Goal: Check status

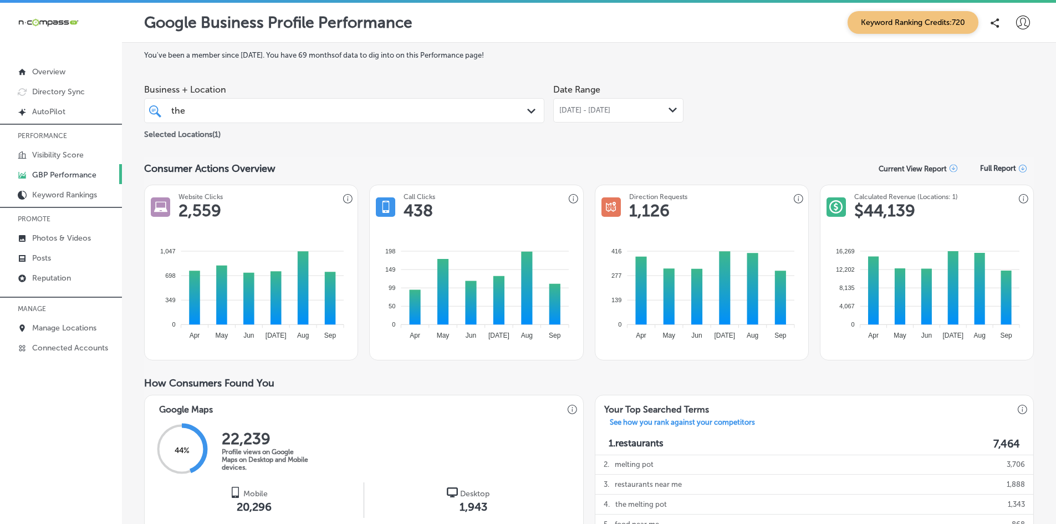
click at [418, 112] on div "the the" at bounding box center [326, 110] width 313 height 15
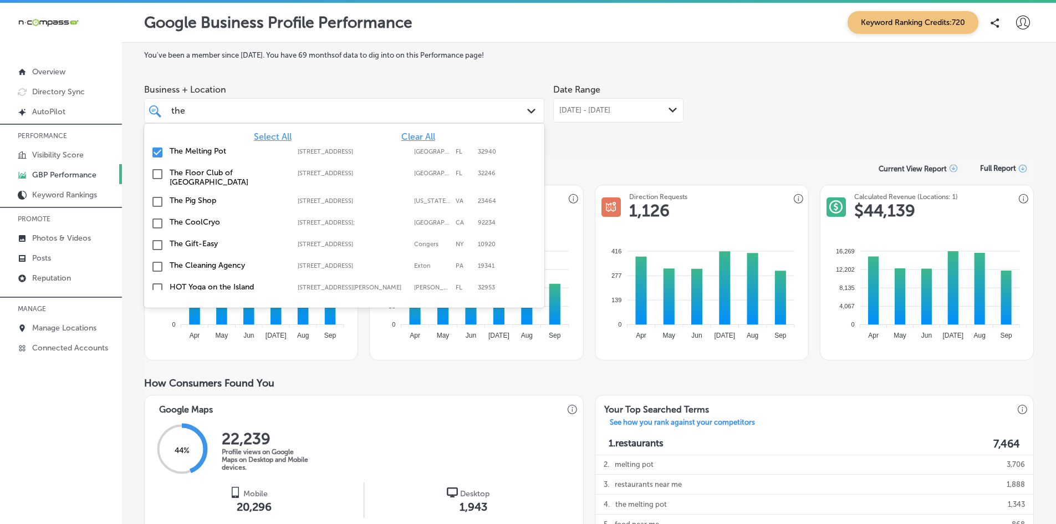
click at [156, 151] on input "checkbox" at bounding box center [157, 152] width 13 height 13
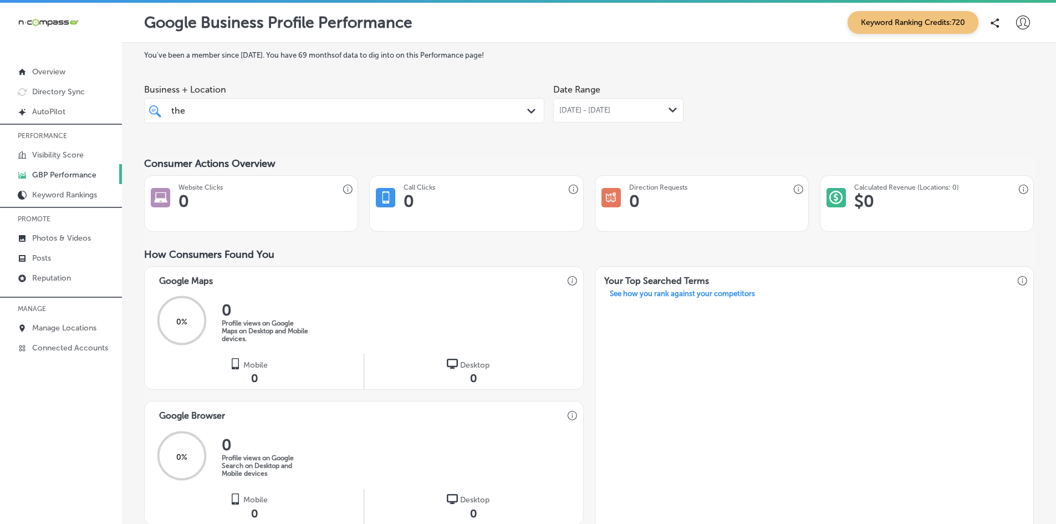
click at [172, 110] on div "the the" at bounding box center [326, 110] width 313 height 15
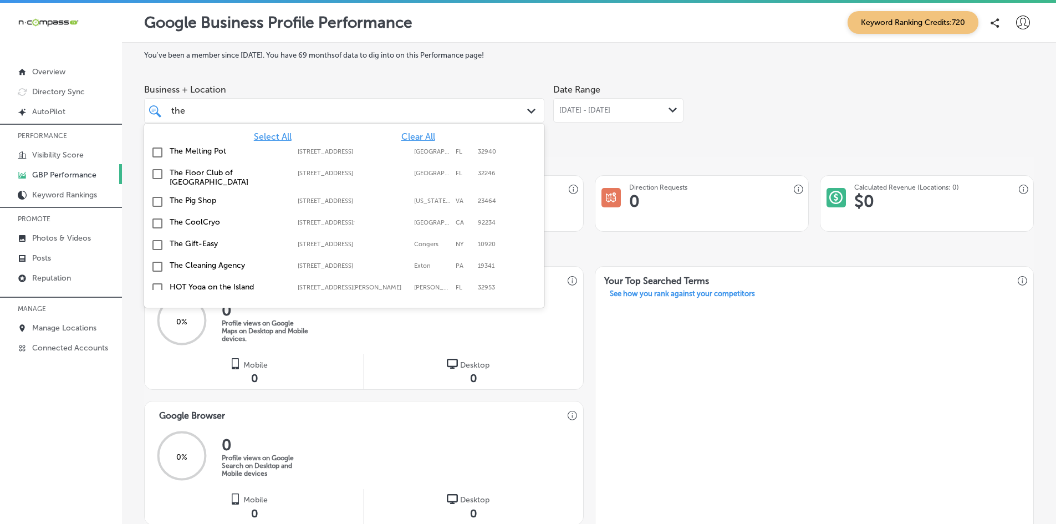
click at [202, 113] on div "the the" at bounding box center [326, 110] width 313 height 15
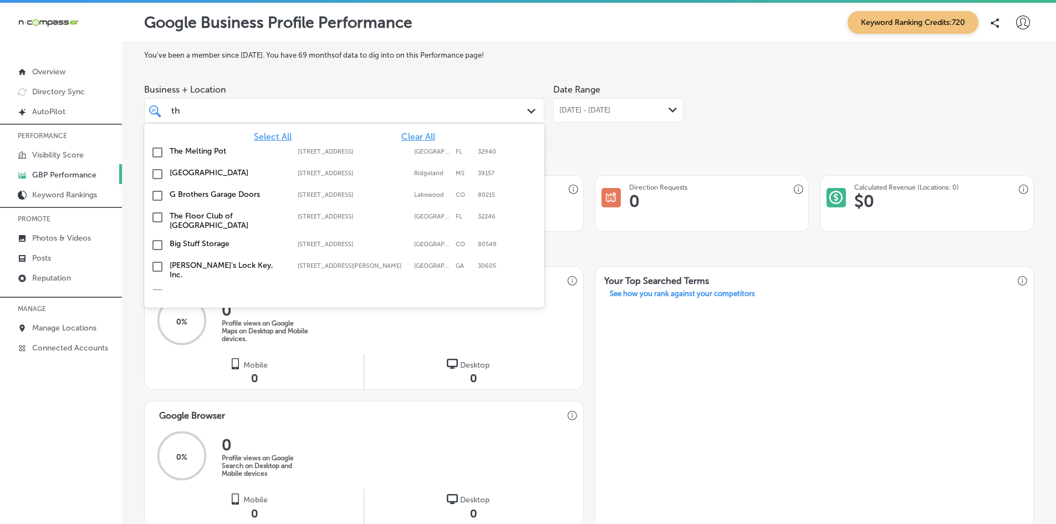
type input "t"
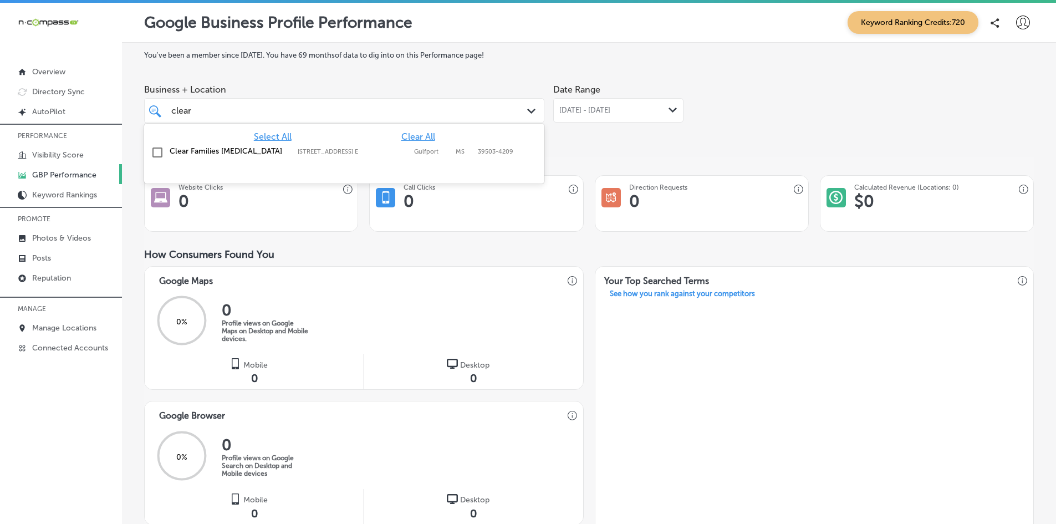
click at [160, 155] on input "checkbox" at bounding box center [157, 152] width 13 height 13
click at [637, 144] on div "You've been a member since [DATE] . You have 69 months of data to dig into on t…" at bounding box center [589, 431] width 890 height 760
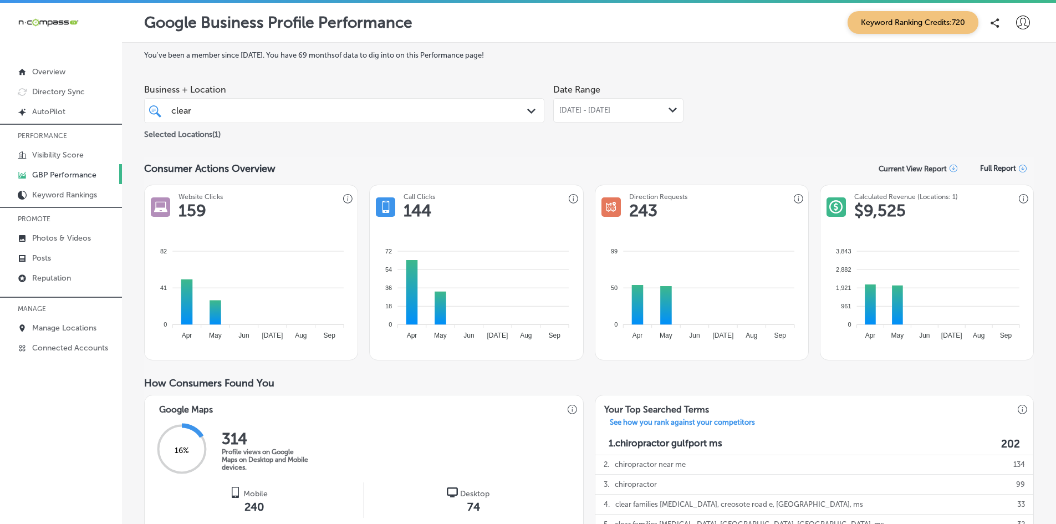
click at [610, 106] on span "[DATE] - [DATE]" at bounding box center [584, 110] width 51 height 9
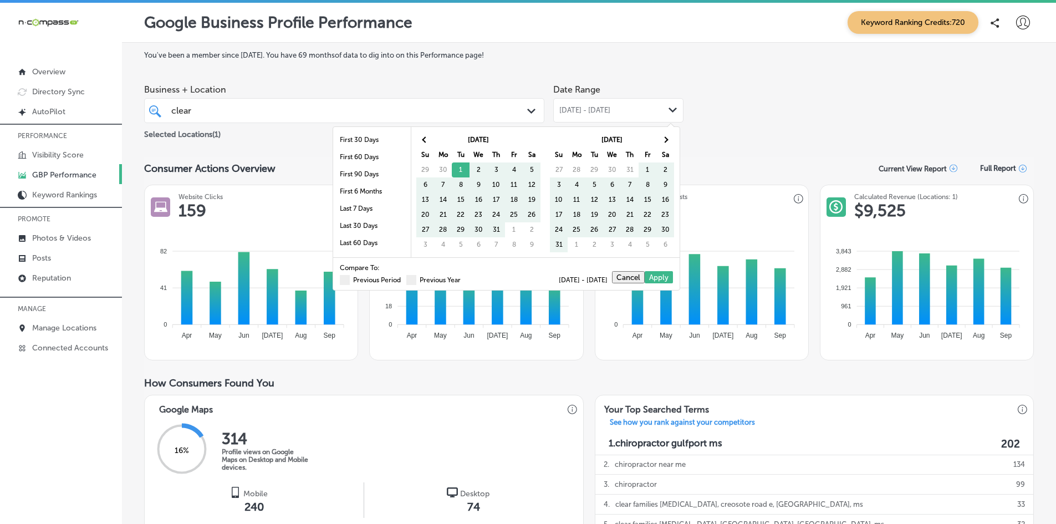
click at [340, 280] on span at bounding box center [345, 280] width 10 height 10
click at [403, 278] on input "Previous Period" at bounding box center [403, 278] width 0 height 0
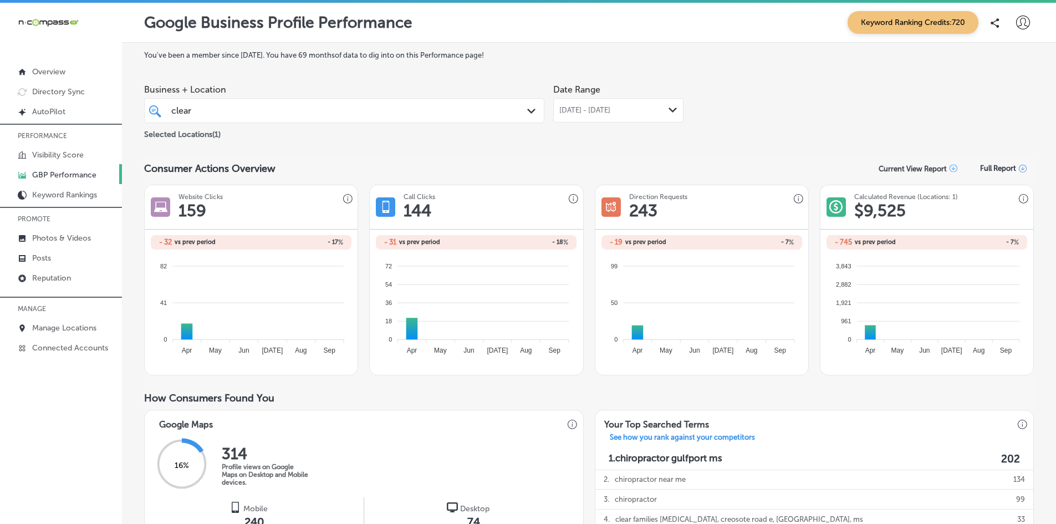
click at [610, 113] on span "[DATE] - [DATE]" at bounding box center [584, 110] width 51 height 9
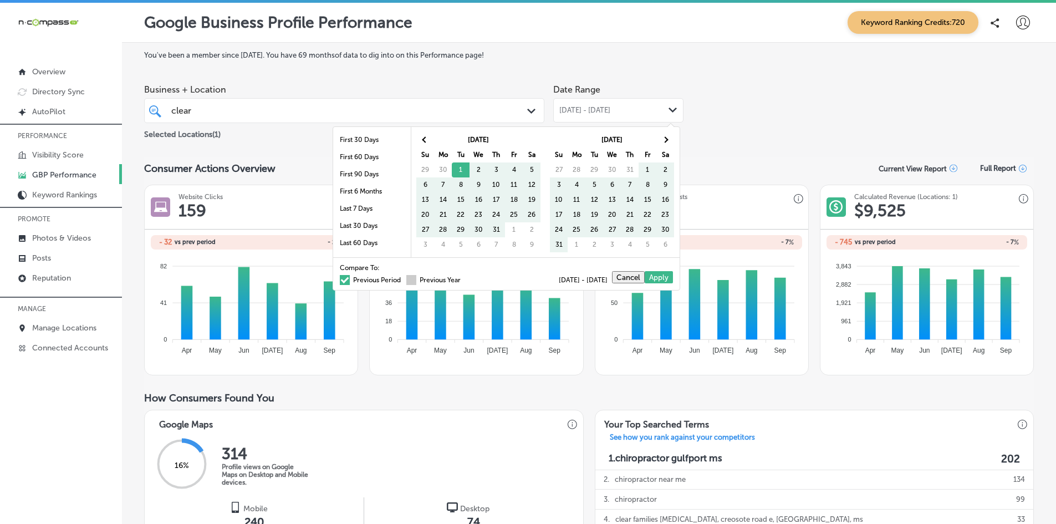
click at [406, 282] on span at bounding box center [411, 280] width 10 height 10
click at [463, 278] on input "Previous Year" at bounding box center [463, 278] width 0 height 0
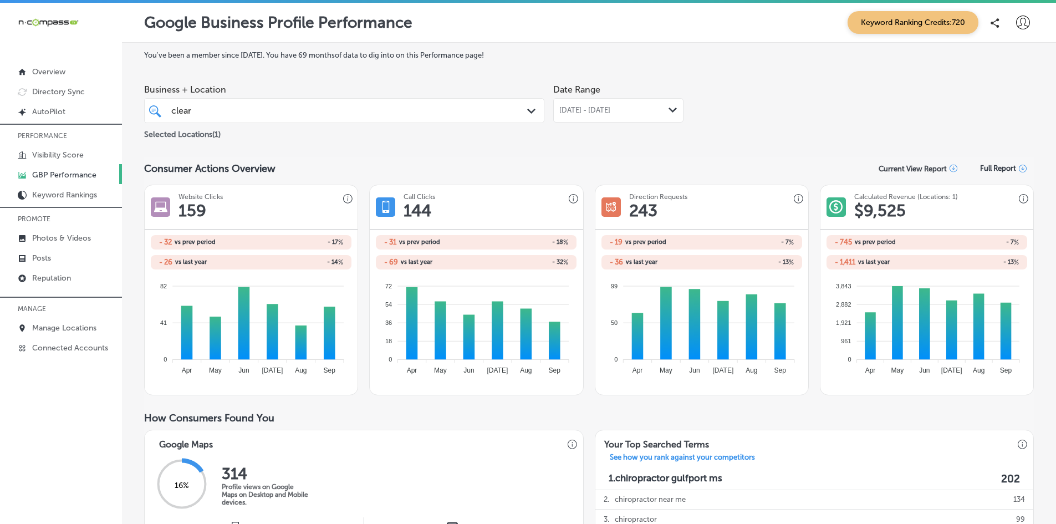
click at [607, 109] on span "[DATE] - [DATE]" at bounding box center [584, 110] width 51 height 9
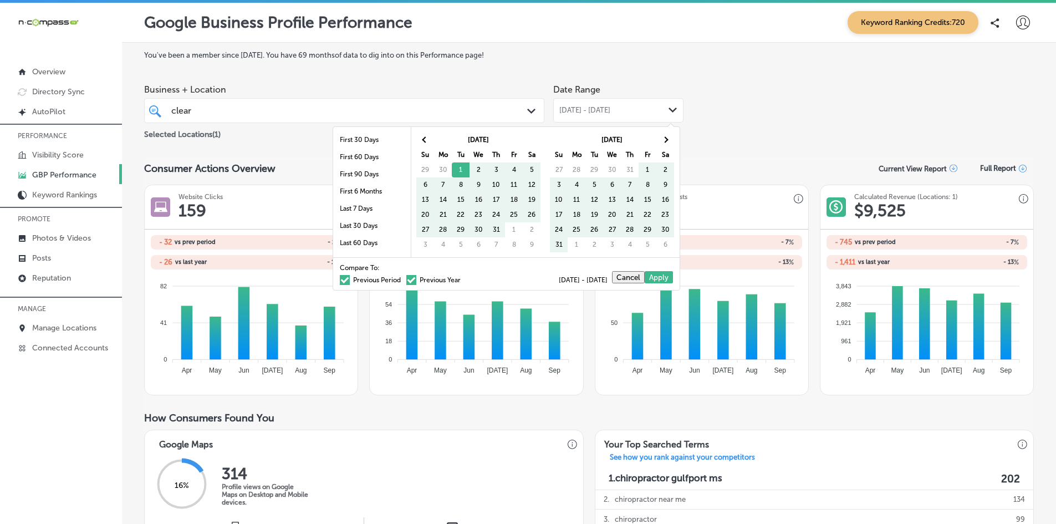
click at [406, 279] on span at bounding box center [411, 280] width 10 height 10
click at [463, 278] on input "Previous Year" at bounding box center [463, 278] width 0 height 0
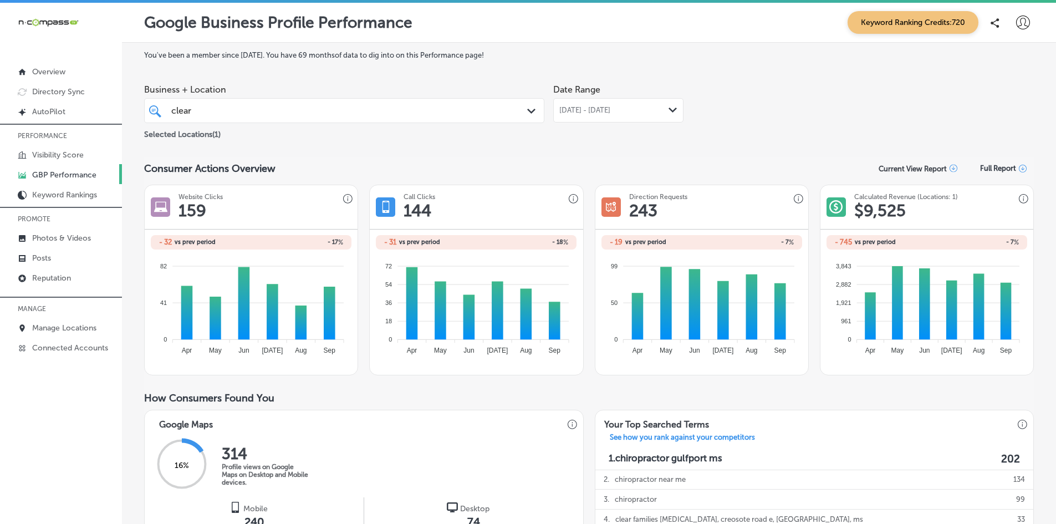
click at [605, 108] on span "[DATE] - [DATE]" at bounding box center [584, 110] width 51 height 9
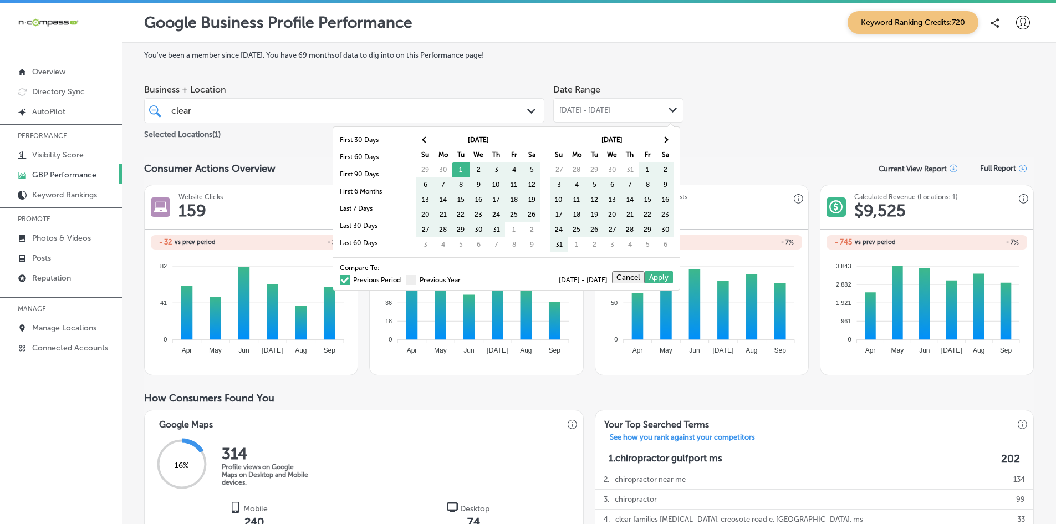
click at [340, 281] on span at bounding box center [345, 280] width 10 height 10
click at [403, 278] on input "Previous Period" at bounding box center [403, 278] width 0 height 0
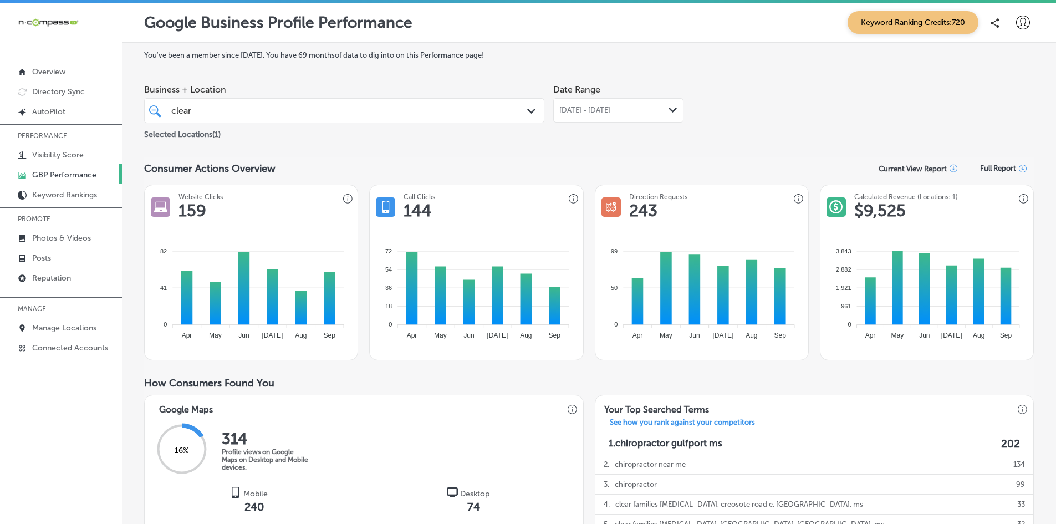
click at [610, 112] on span "[DATE] - [DATE]" at bounding box center [584, 110] width 51 height 9
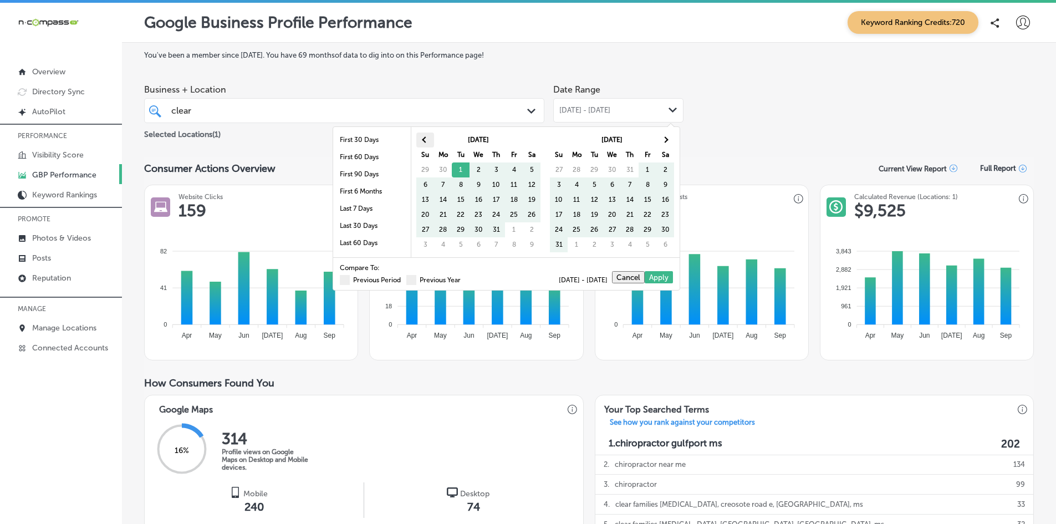
click at [423, 135] on th at bounding box center [425, 139] width 18 height 15
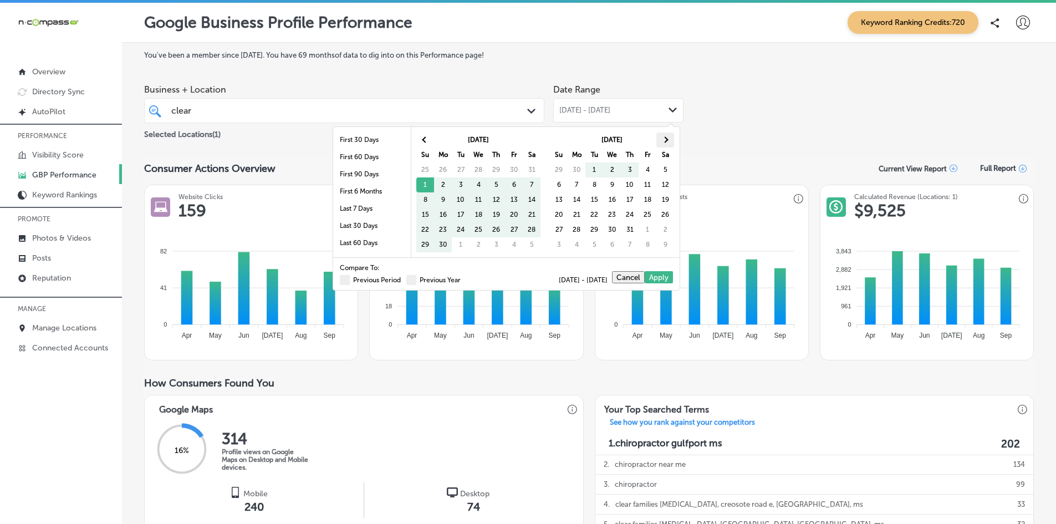
click at [665, 137] on span at bounding box center [665, 139] width 6 height 6
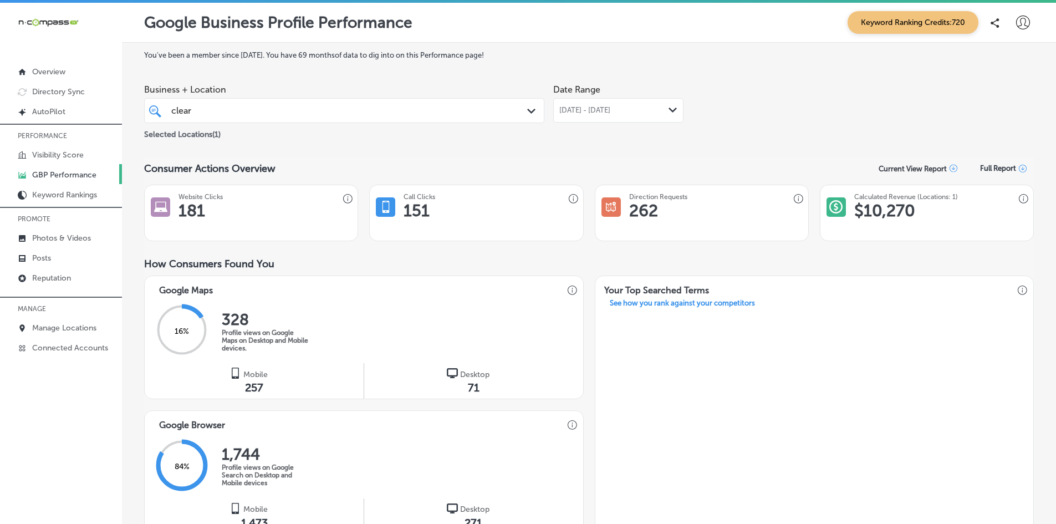
click at [751, 128] on div "Business + Location clear clear Path Created with Sketch. Selected Locations ( …" at bounding box center [589, 110] width 890 height 62
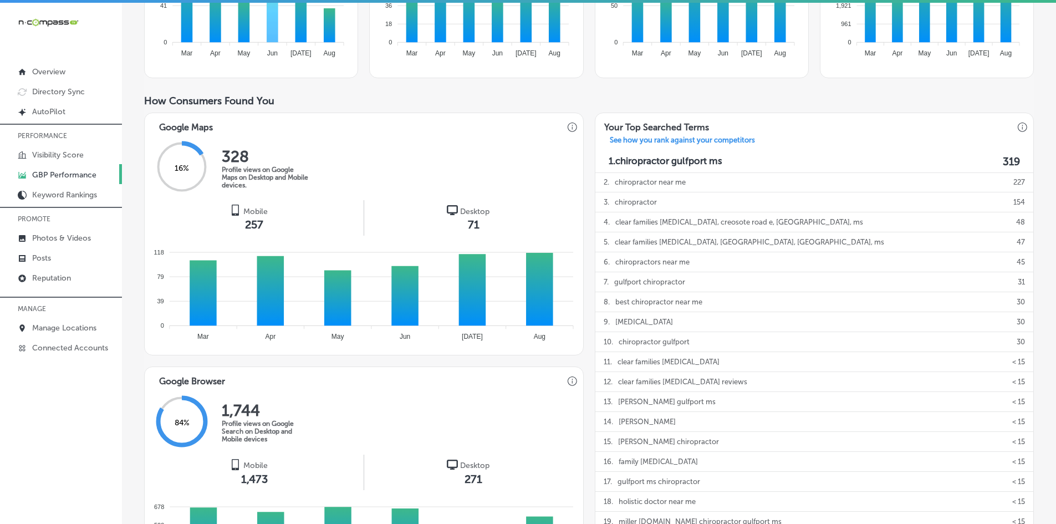
scroll to position [55, 0]
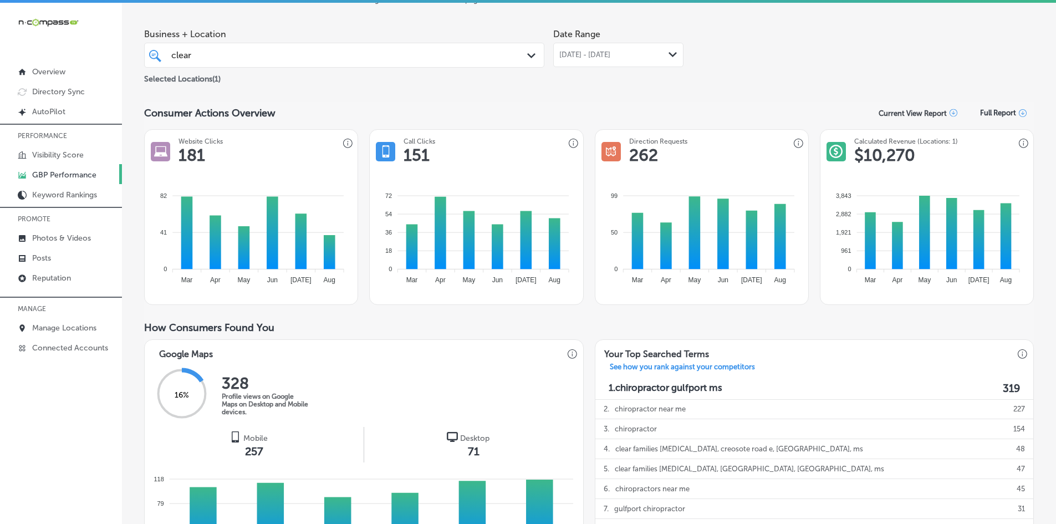
click at [273, 63] on div "clear clear" at bounding box center [344, 55] width 357 height 17
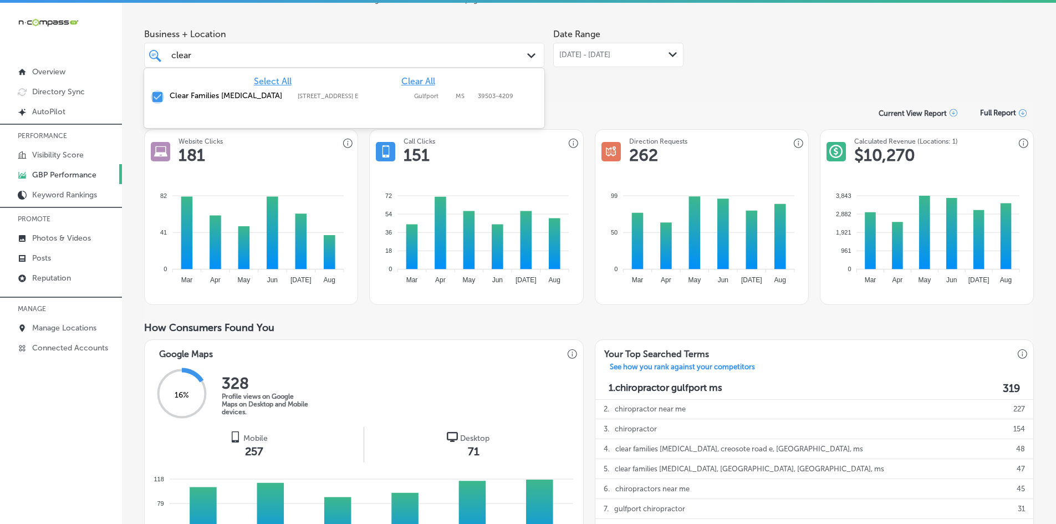
click at [161, 94] on input "checkbox" at bounding box center [157, 96] width 13 height 13
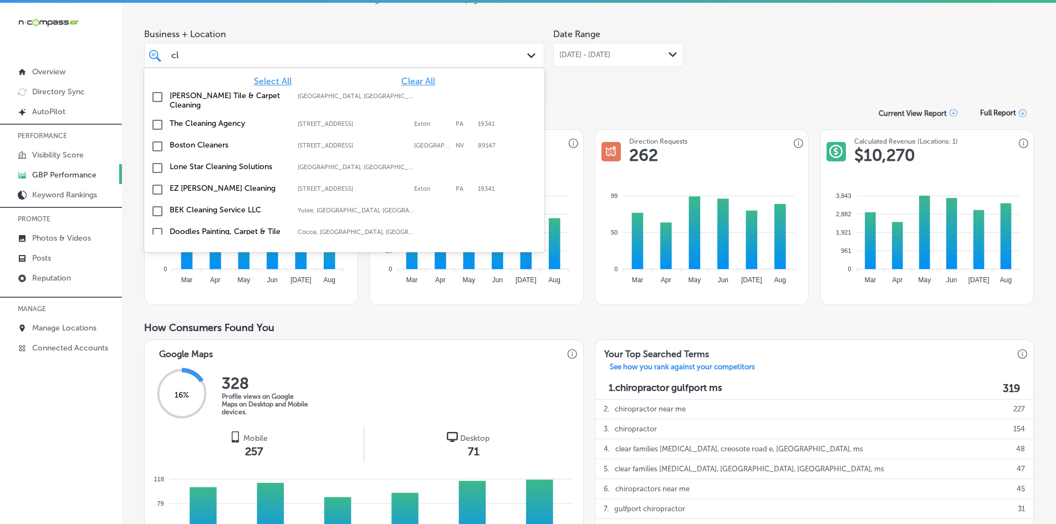
type input "c"
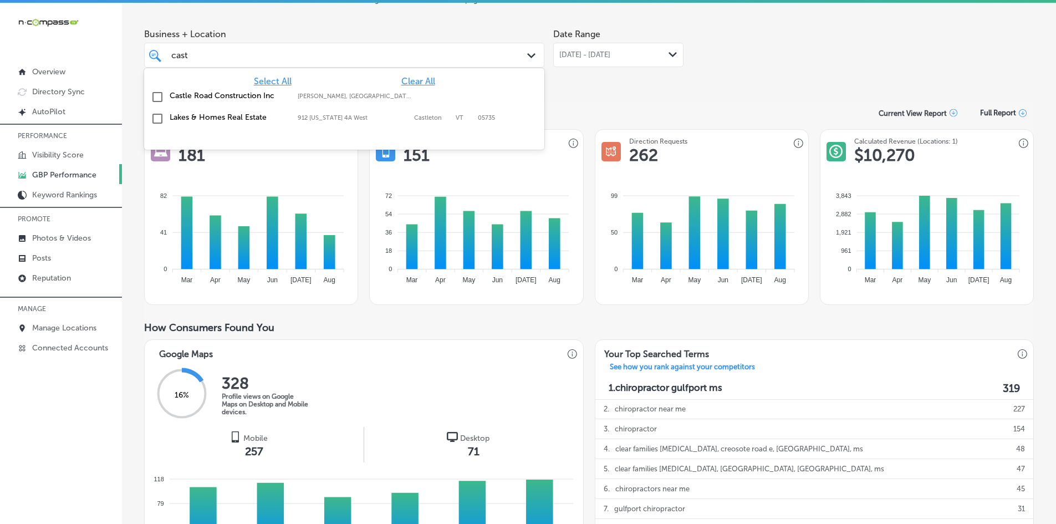
click at [157, 98] on input "checkbox" at bounding box center [157, 96] width 13 height 13
type input "cast"
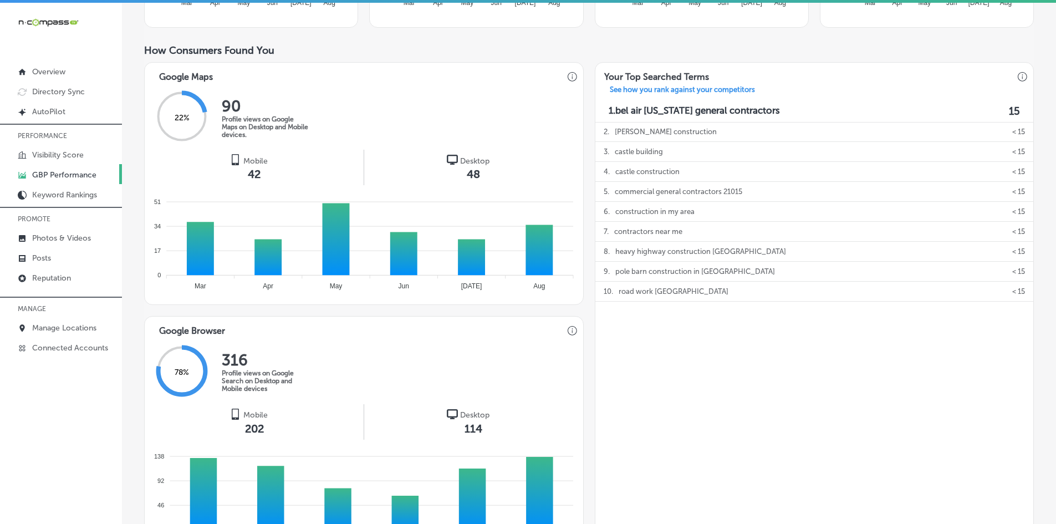
scroll to position [0, 0]
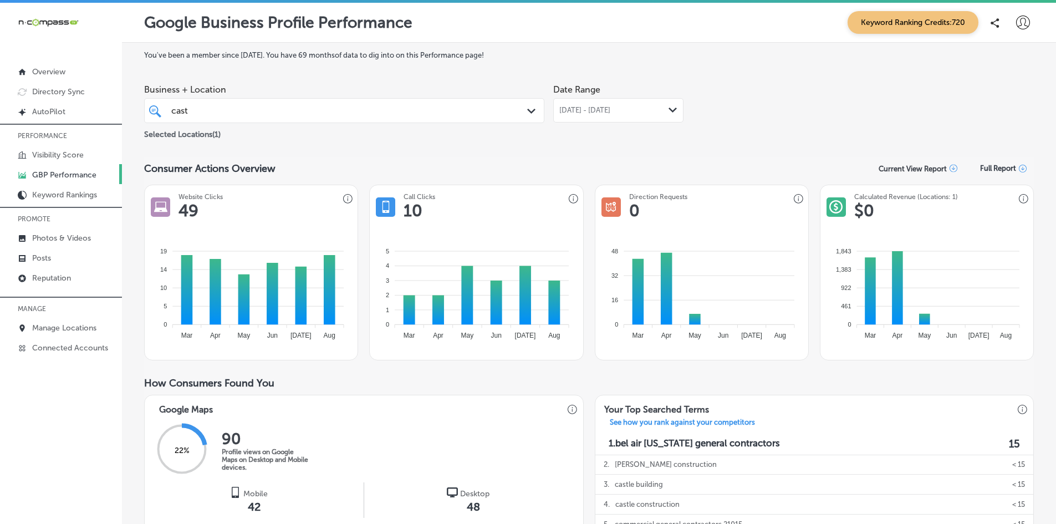
click at [586, 106] on span "[DATE] - [DATE]" at bounding box center [584, 110] width 51 height 9
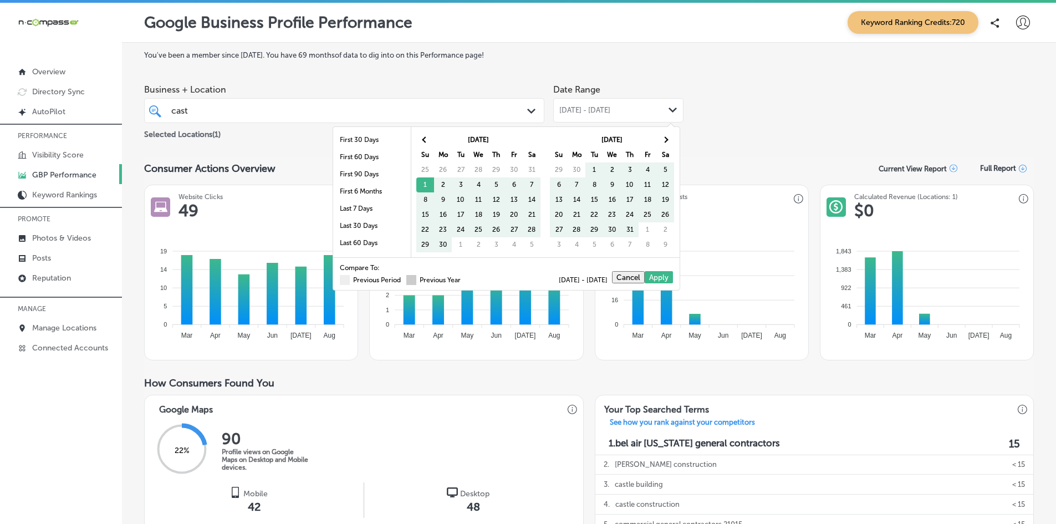
click at [406, 280] on span at bounding box center [411, 280] width 10 height 10
click at [463, 278] on input "Previous Year" at bounding box center [463, 278] width 0 height 0
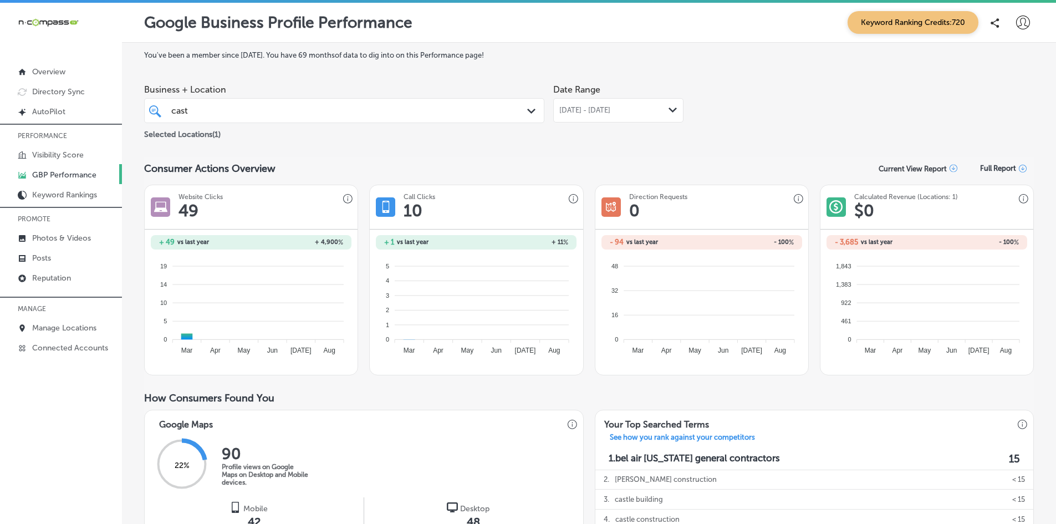
click at [604, 109] on span "[DATE] - [DATE]" at bounding box center [584, 110] width 51 height 9
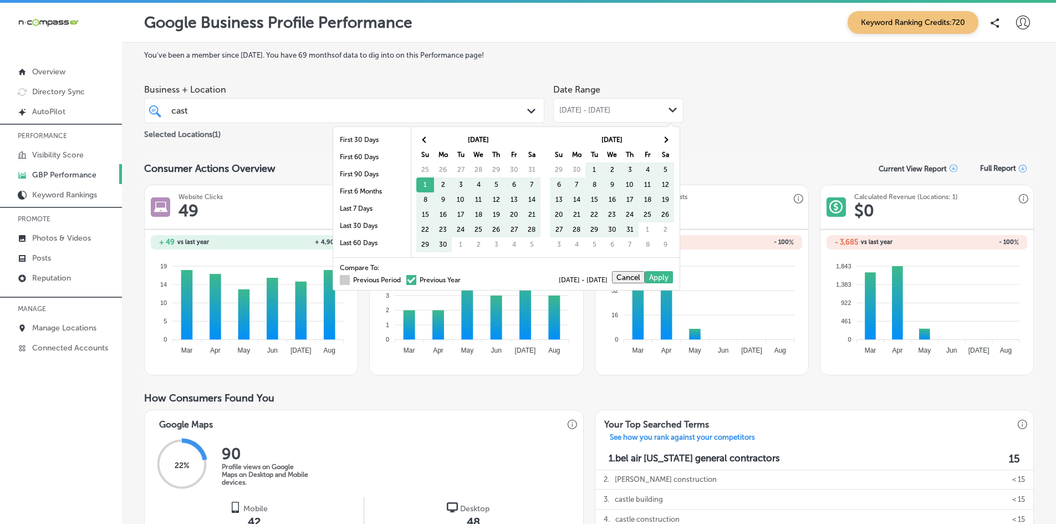
click at [340, 282] on span at bounding box center [345, 280] width 10 height 10
click at [403, 278] on input "Previous Period" at bounding box center [403, 278] width 0 height 0
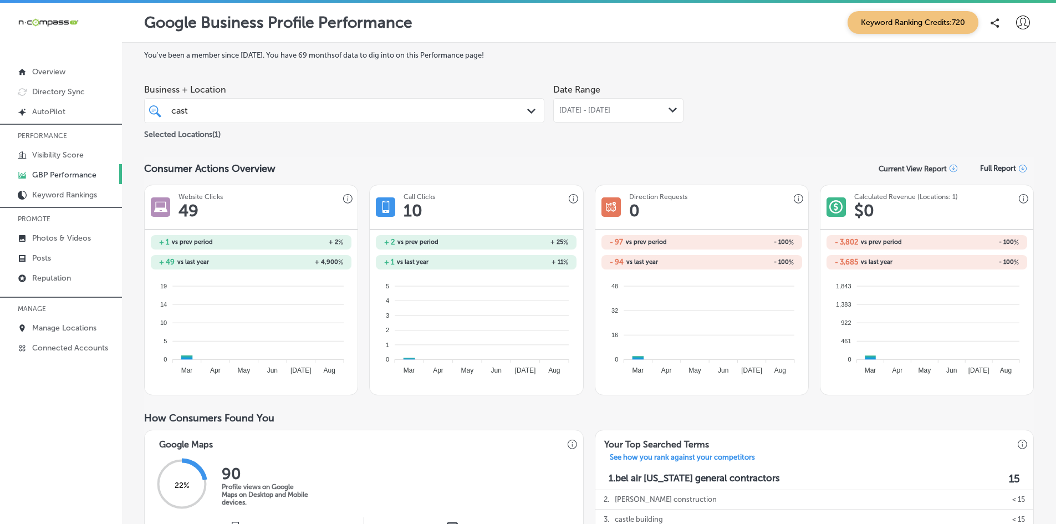
click at [750, 114] on div "Business + Location [GEOGRAPHIC_DATA] Path Created with Sketch. Selected Locati…" at bounding box center [589, 110] width 890 height 62
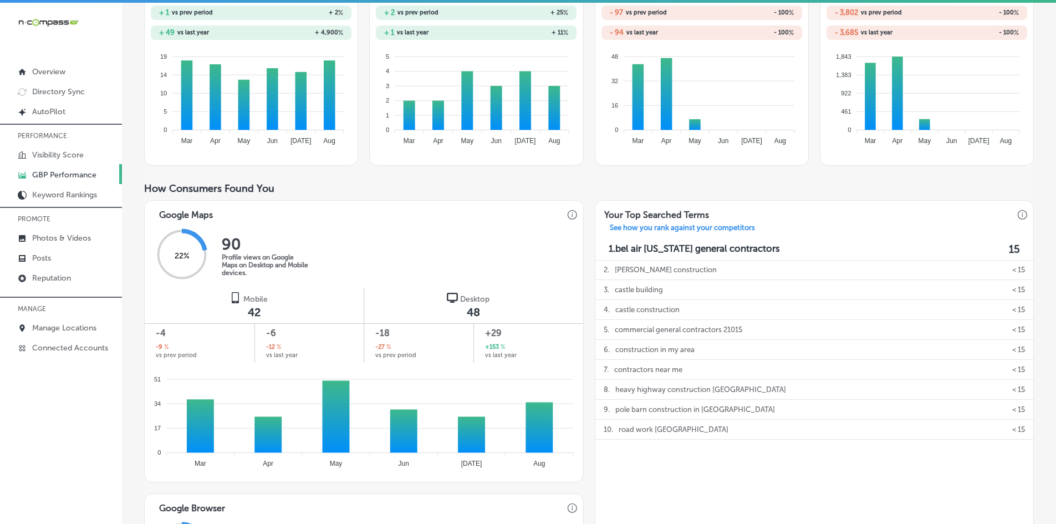
scroll to position [55, 0]
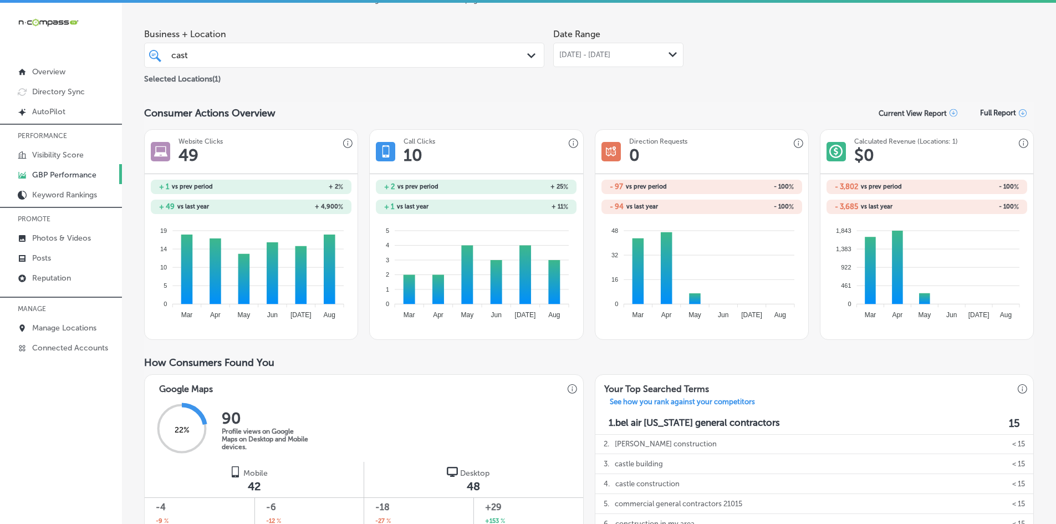
click at [602, 46] on div "[DATE] - [DATE] Path Created with Sketch." at bounding box center [618, 55] width 130 height 24
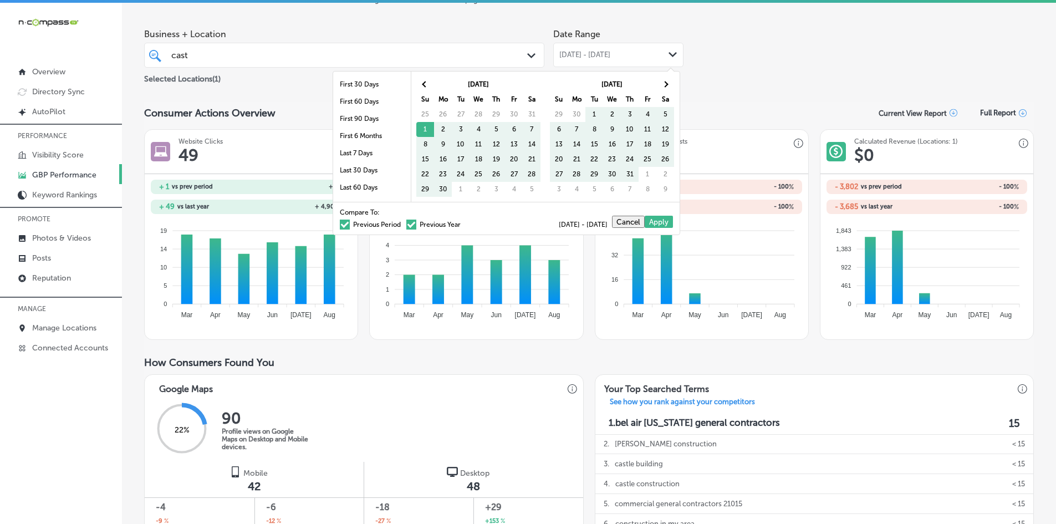
click at [340, 223] on span at bounding box center [345, 224] width 10 height 10
click at [403, 223] on input "Previous Period" at bounding box center [403, 223] width 0 height 0
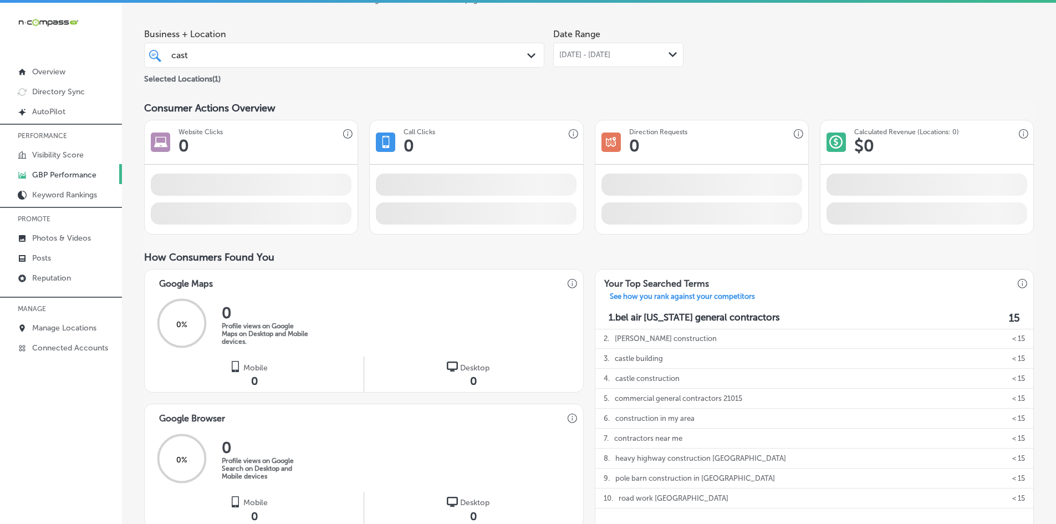
click at [610, 58] on span "[DATE] - [DATE]" at bounding box center [584, 54] width 51 height 9
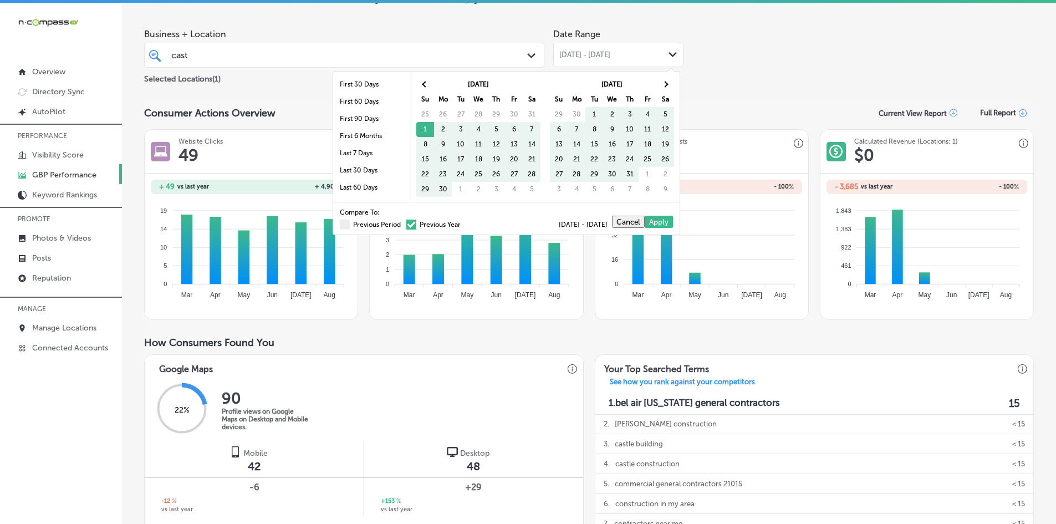
click at [406, 223] on span at bounding box center [411, 224] width 10 height 10
click at [463, 223] on input "Previous Year" at bounding box center [463, 223] width 0 height 0
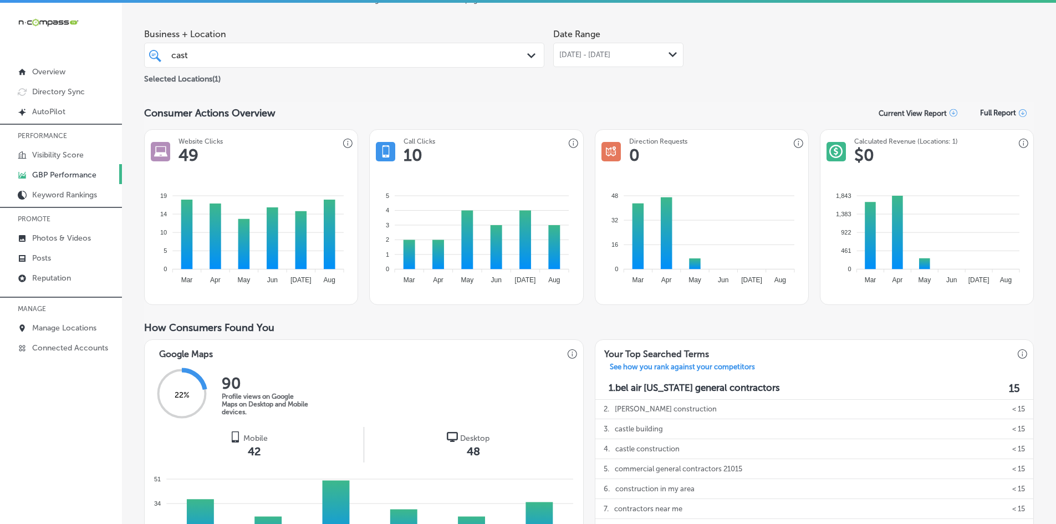
click at [757, 82] on div "Business + Location [GEOGRAPHIC_DATA] Path Created with Sketch. Selected Locati…" at bounding box center [589, 54] width 890 height 62
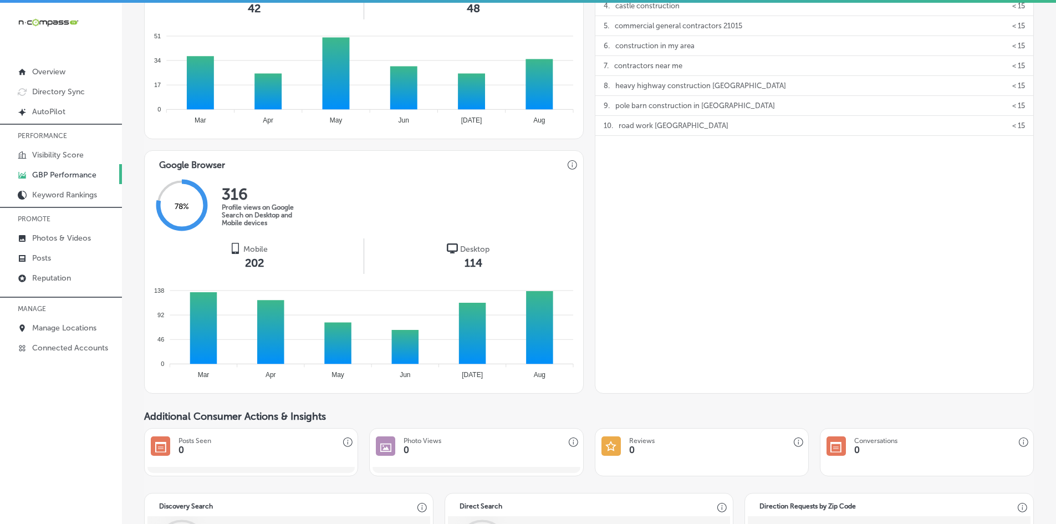
scroll to position [499, 0]
click at [73, 157] on p "Visibility Score" at bounding box center [58, 154] width 52 height 9
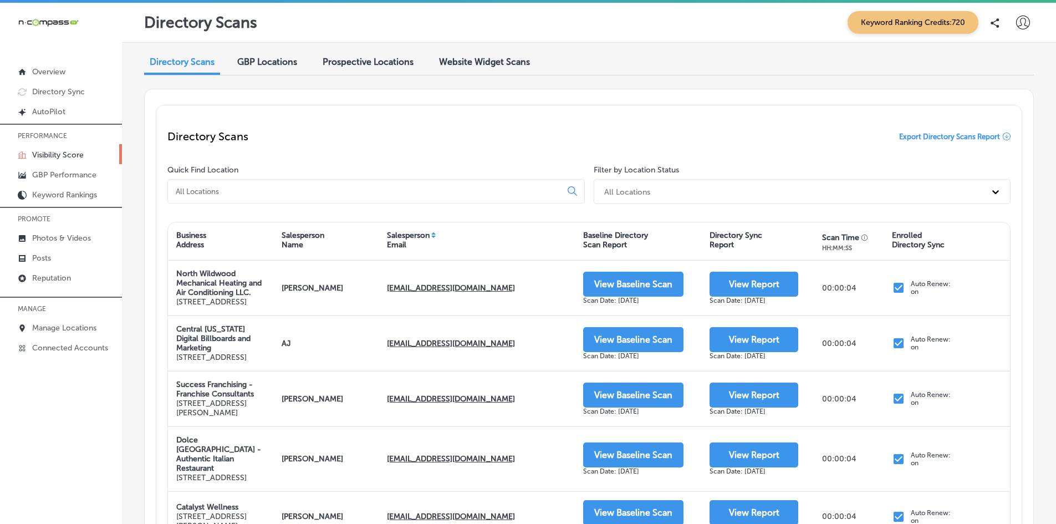
click at [219, 195] on input at bounding box center [367, 191] width 384 height 10
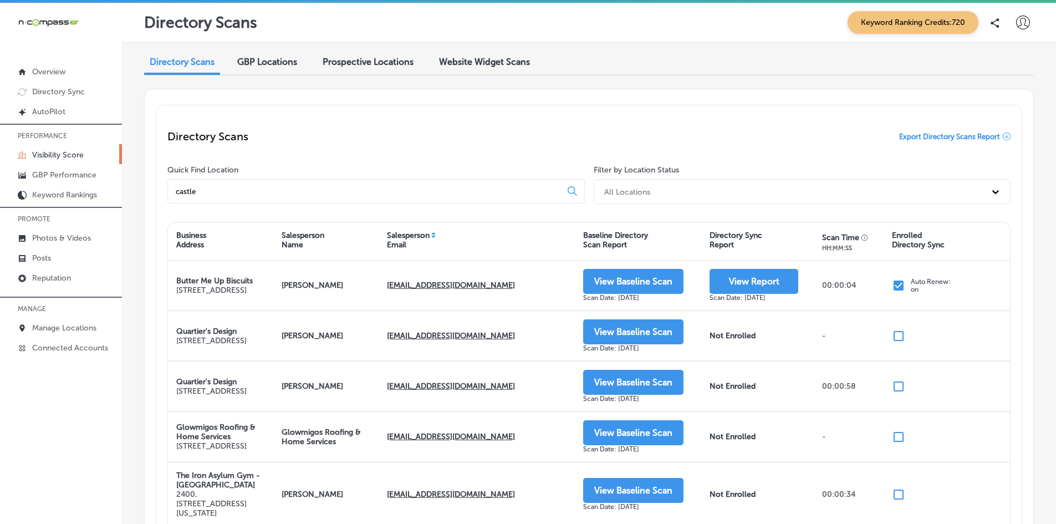
click at [259, 193] on input "castle" at bounding box center [367, 191] width 384 height 10
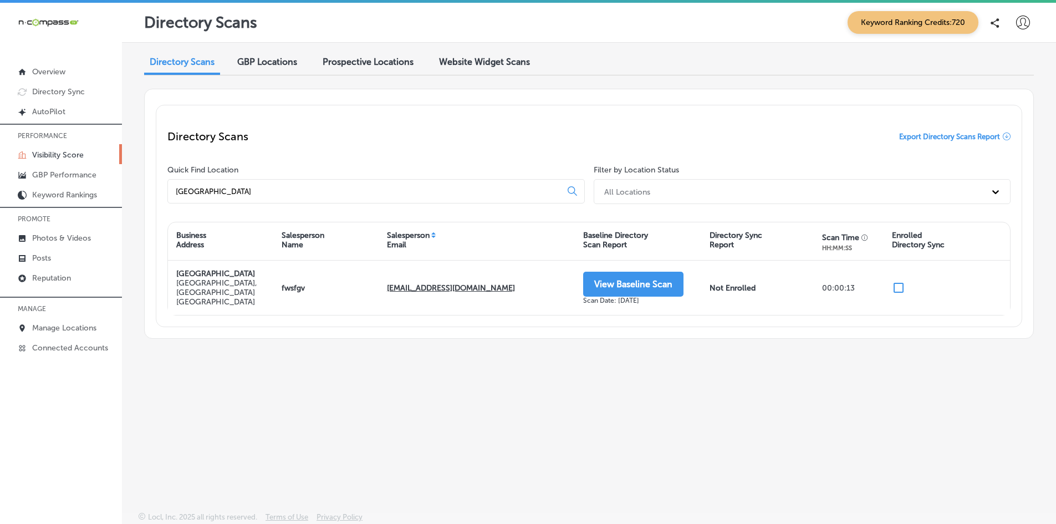
type input "[GEOGRAPHIC_DATA]"
